Goal: Transaction & Acquisition: Subscribe to service/newsletter

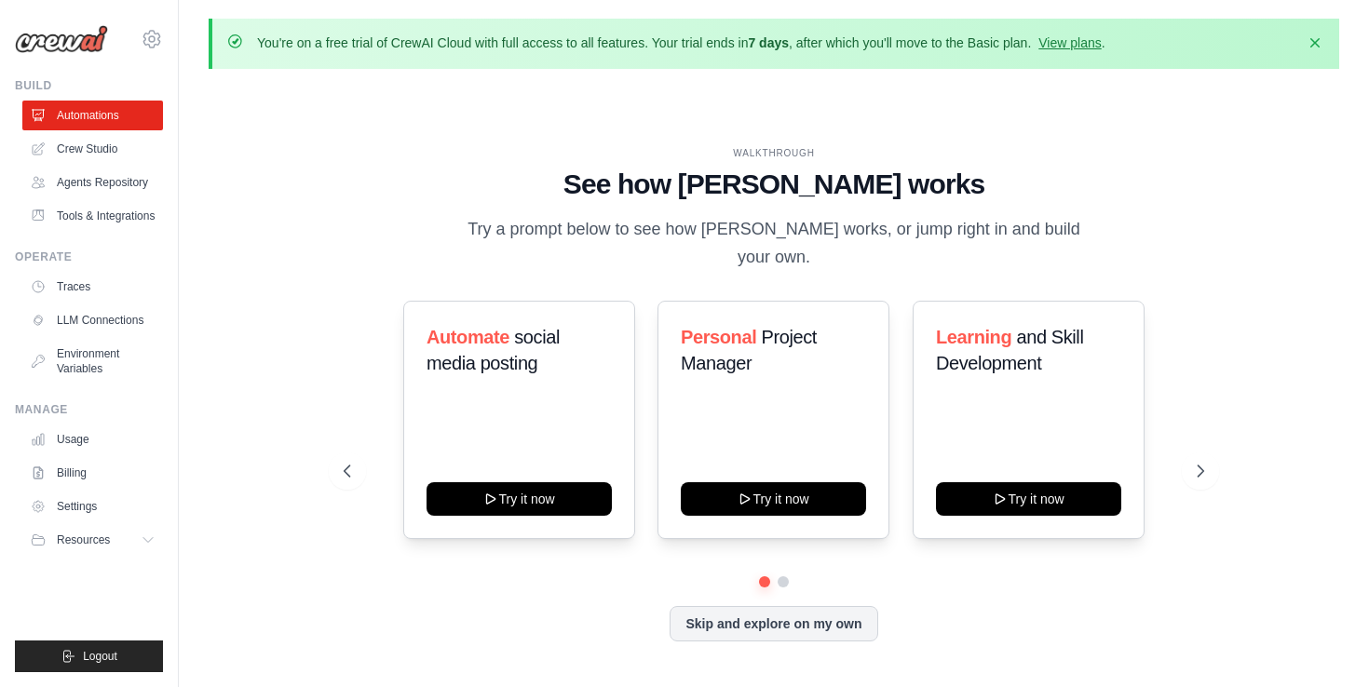
click at [790, 576] on div at bounding box center [774, 581] width 860 height 11
click at [783, 575] on button at bounding box center [783, 582] width 15 height 15
click at [93, 143] on link "Crew Studio" at bounding box center [94, 149] width 141 height 30
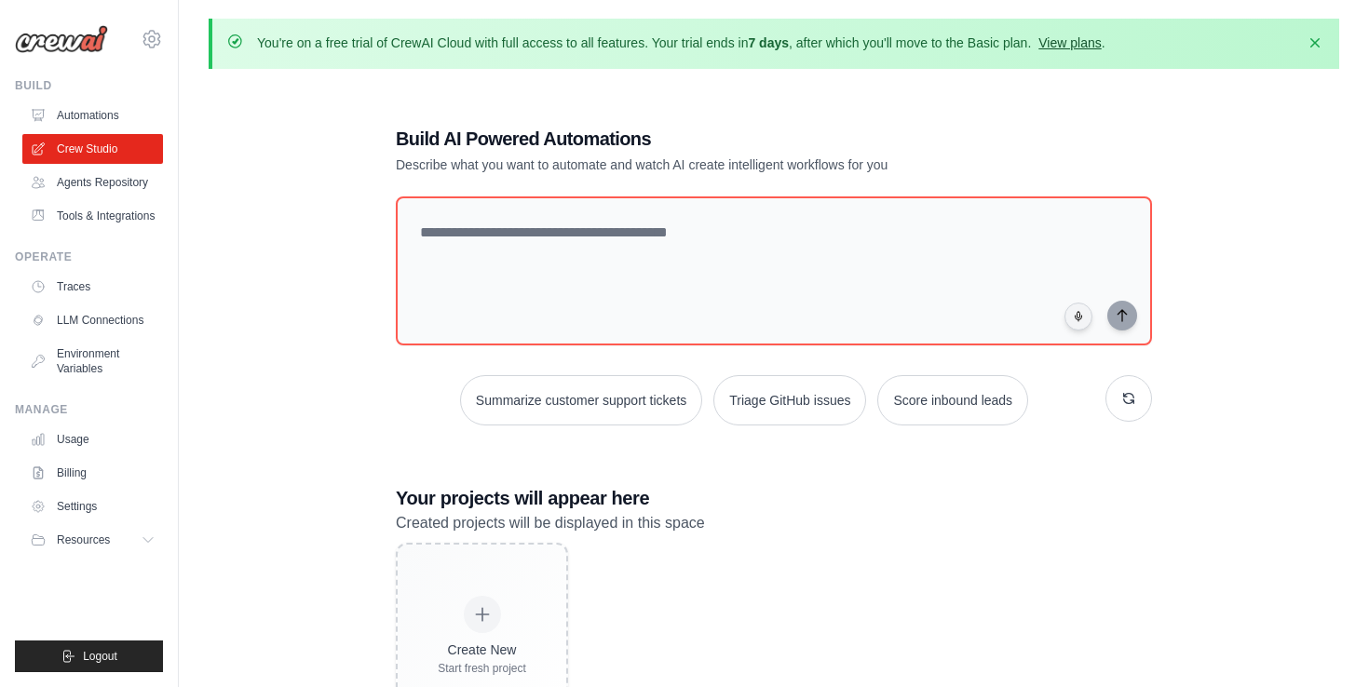
click at [1076, 42] on link "View plans" at bounding box center [1069, 42] width 62 height 15
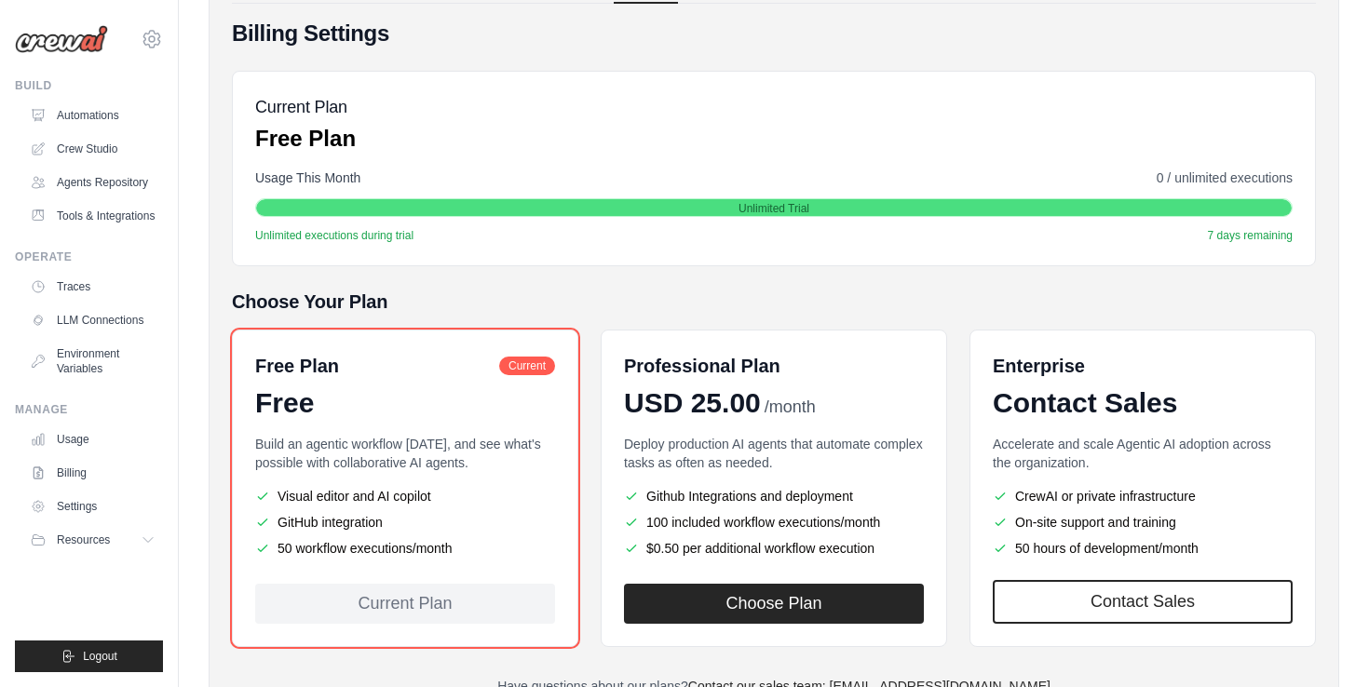
scroll to position [289, 0]
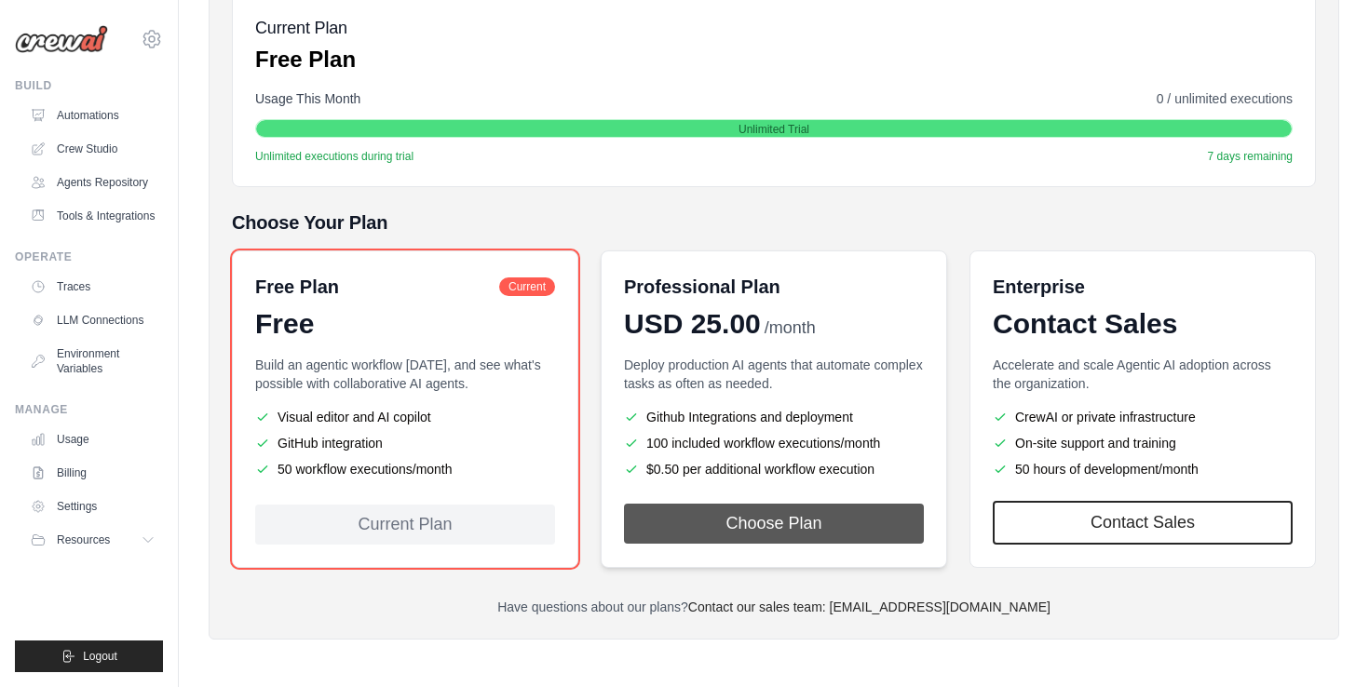
click at [759, 523] on button "Choose Plan" at bounding box center [774, 524] width 300 height 40
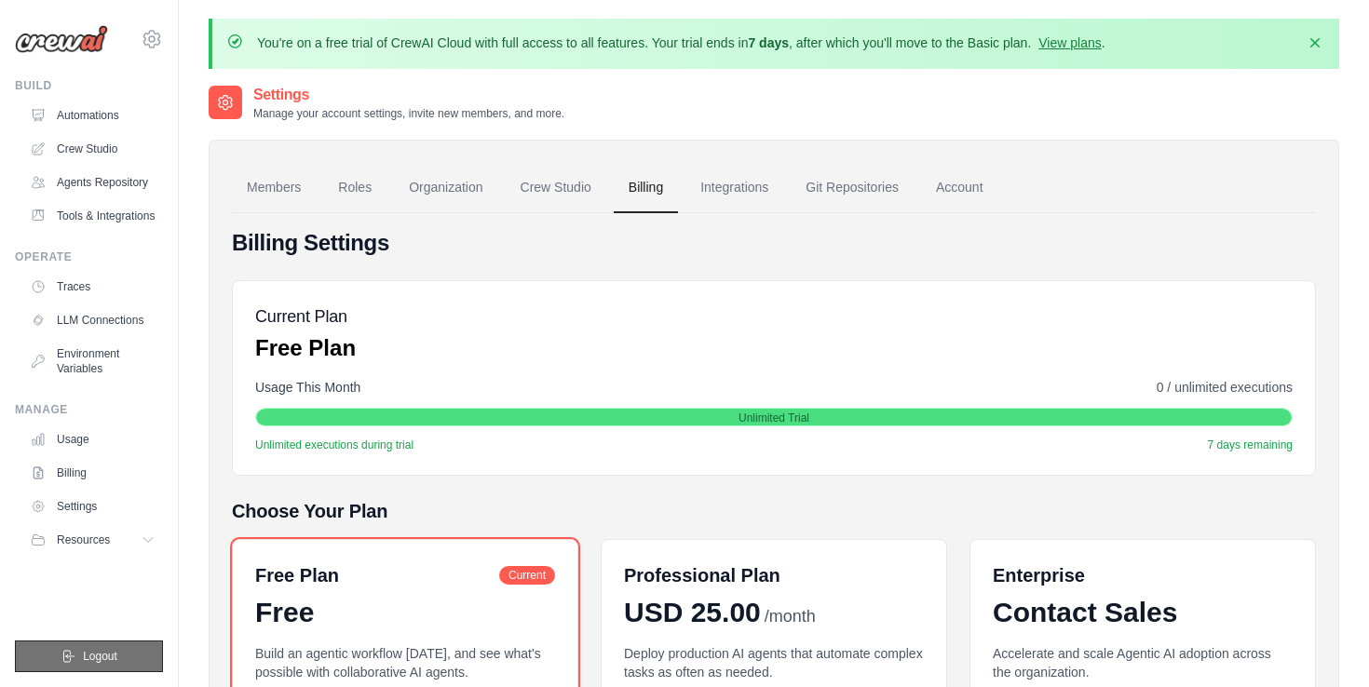
click at [109, 657] on span "Logout" at bounding box center [100, 656] width 34 height 15
